Goal: Information Seeking & Learning: Check status

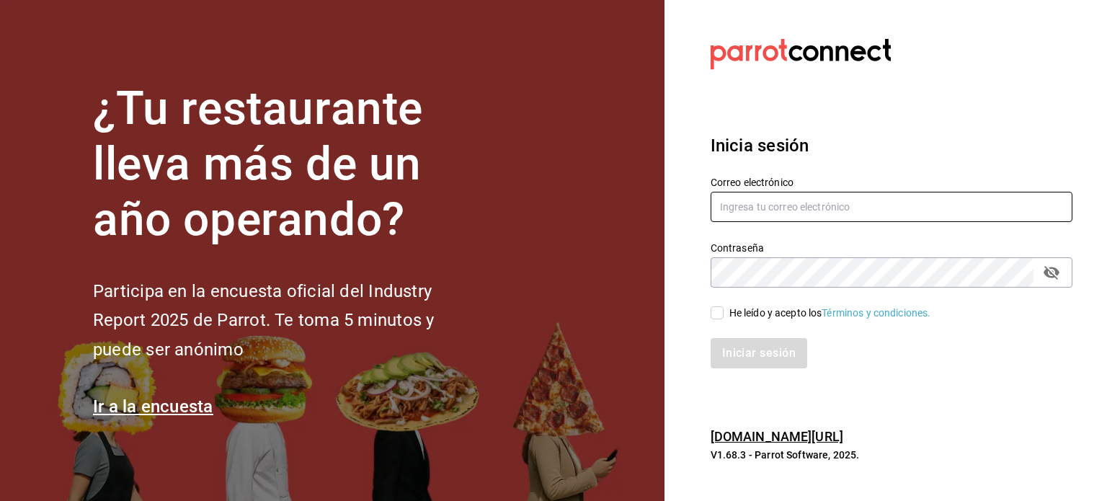
type input "josepoyastro09@gmail.com"
click at [707, 314] on div "He leído y acepto los Términos y condiciones." at bounding box center [882, 304] width 379 height 33
click at [720, 316] on input "He leído y acepto los Términos y condiciones." at bounding box center [717, 312] width 13 height 13
checkbox input "true"
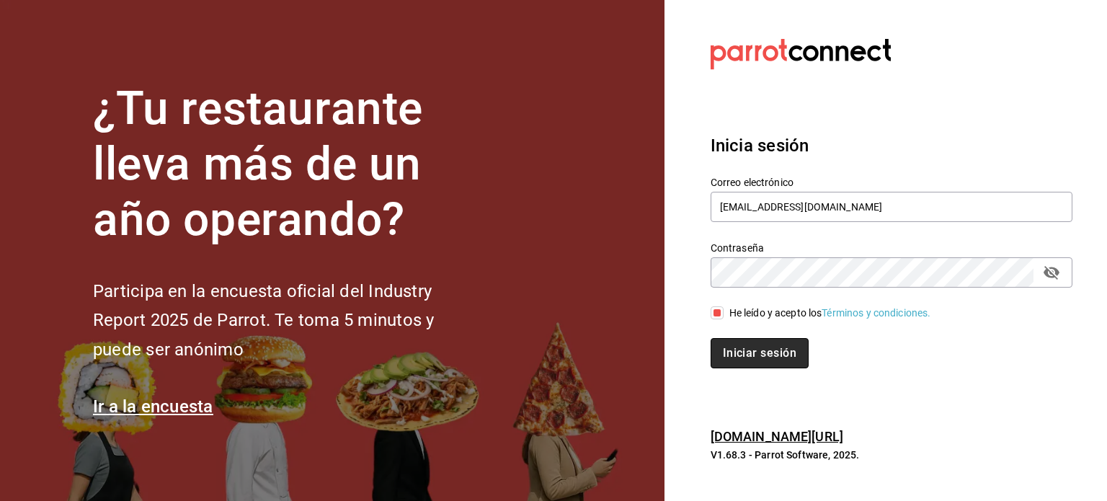
click at [743, 343] on button "Iniciar sesión" at bounding box center [760, 353] width 98 height 30
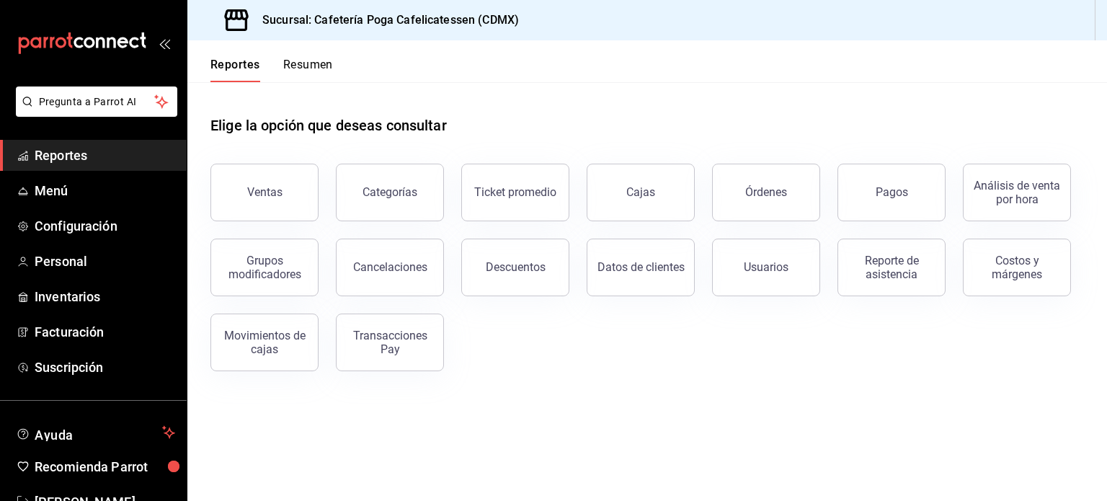
click at [301, 66] on button "Resumen" at bounding box center [308, 70] width 50 height 25
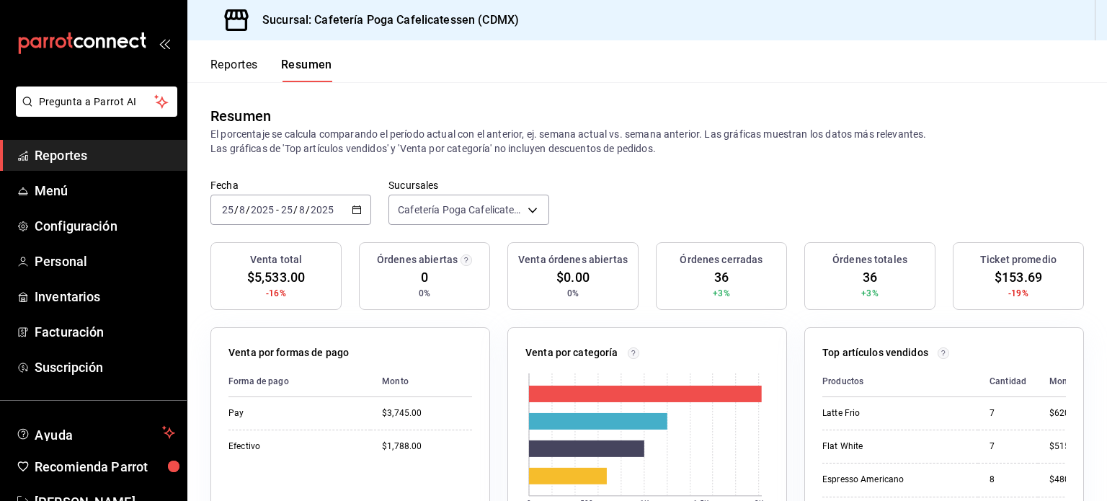
click at [226, 66] on button "Reportes" at bounding box center [234, 70] width 48 height 25
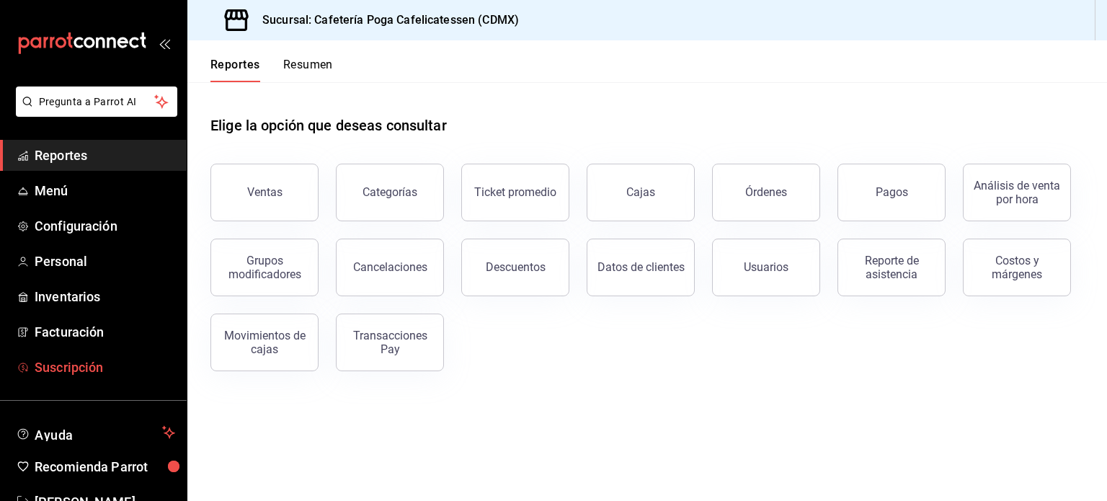
click at [72, 368] on span "Suscripción" at bounding box center [105, 366] width 141 height 19
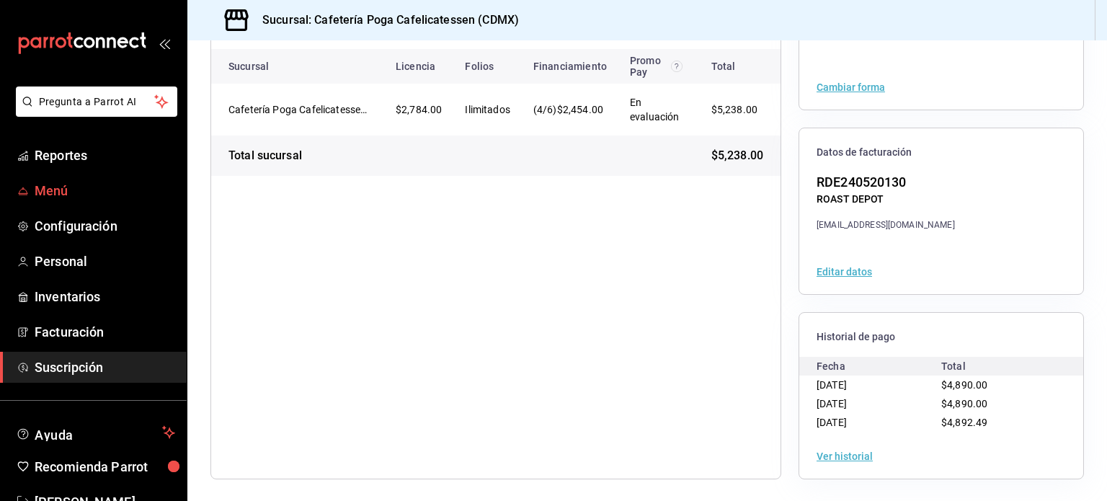
click at [72, 191] on span "Menú" at bounding box center [105, 190] width 141 height 19
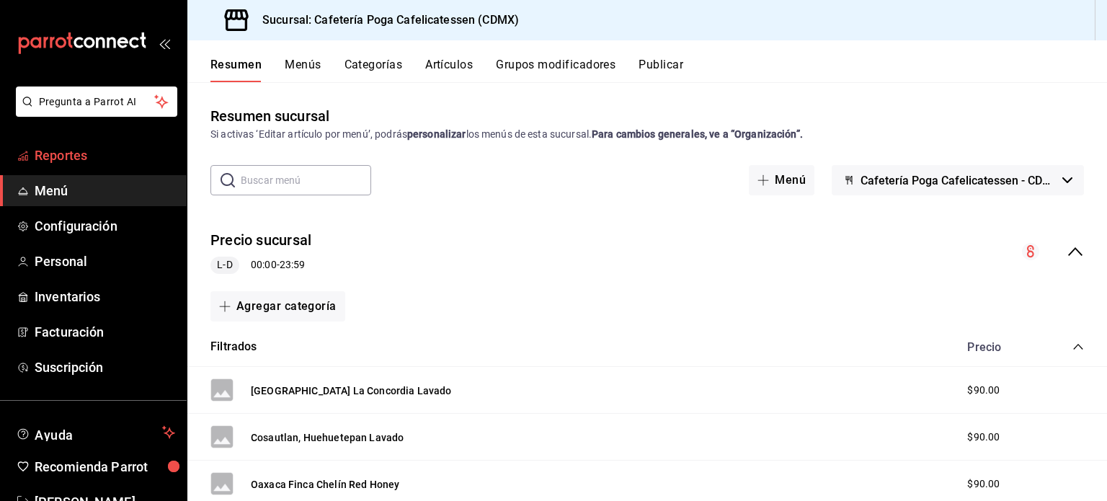
click at [86, 161] on span "Reportes" at bounding box center [105, 155] width 141 height 19
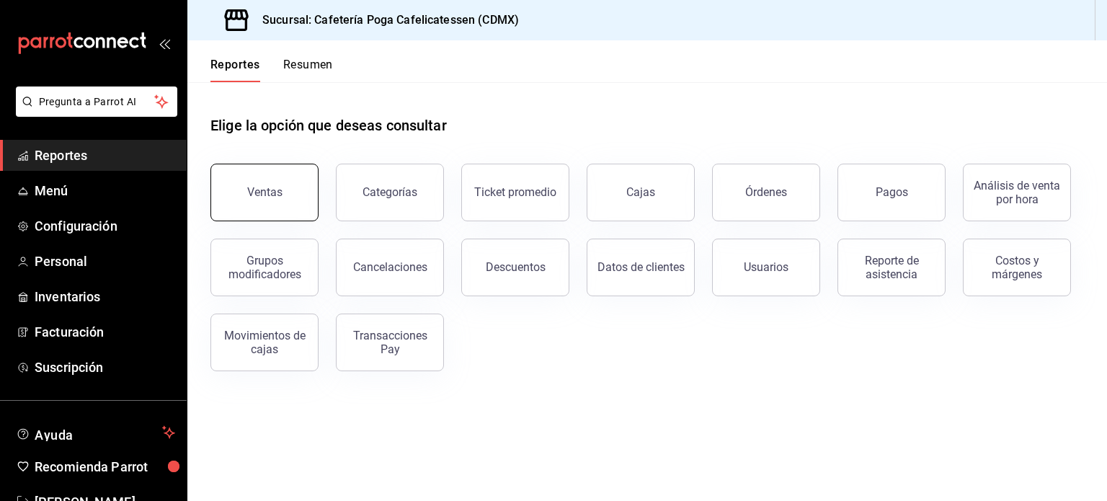
click at [254, 203] on button "Ventas" at bounding box center [264, 193] width 108 height 58
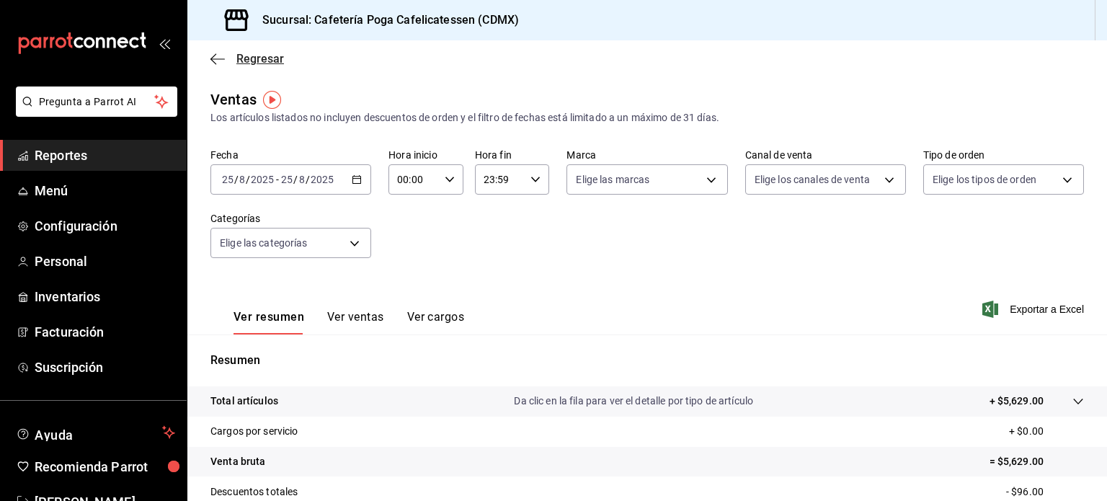
click at [230, 63] on span "Regresar" at bounding box center [247, 59] width 74 height 14
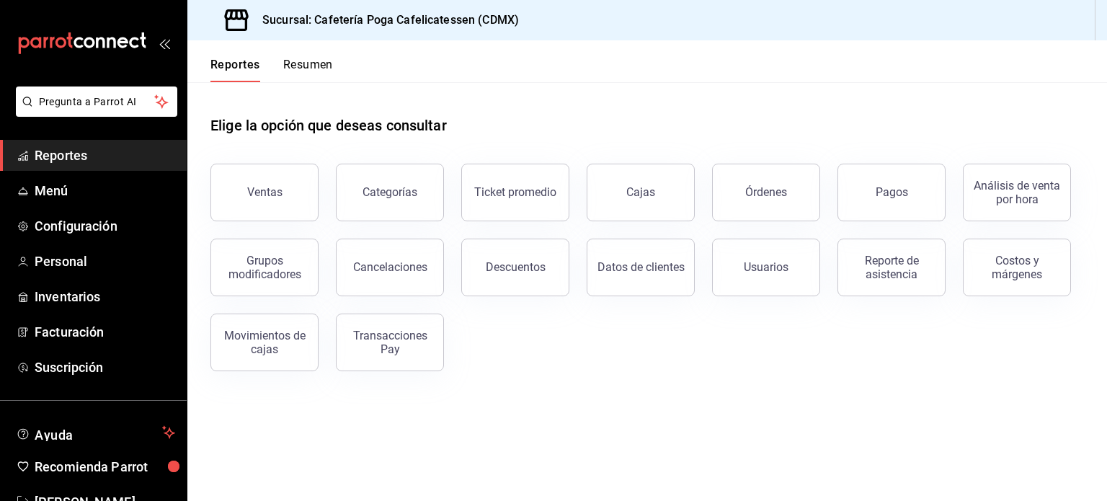
click at [280, 60] on div "Reportes Resumen" at bounding box center [271, 70] width 123 height 25
click at [306, 71] on button "Resumen" at bounding box center [308, 70] width 50 height 25
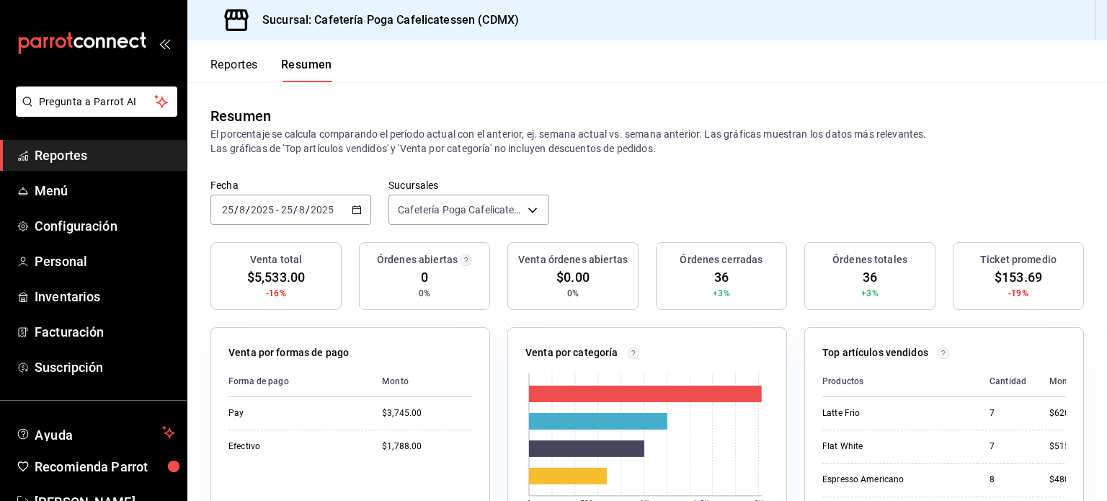
click at [345, 218] on div "[DATE] [DATE] - [DATE] [DATE]" at bounding box center [290, 210] width 161 height 30
click at [737, 169] on div "Resumen El porcentaje se calcula comparando el período actual con el anterior, …" at bounding box center [647, 130] width 920 height 97
